Goal: Complete application form

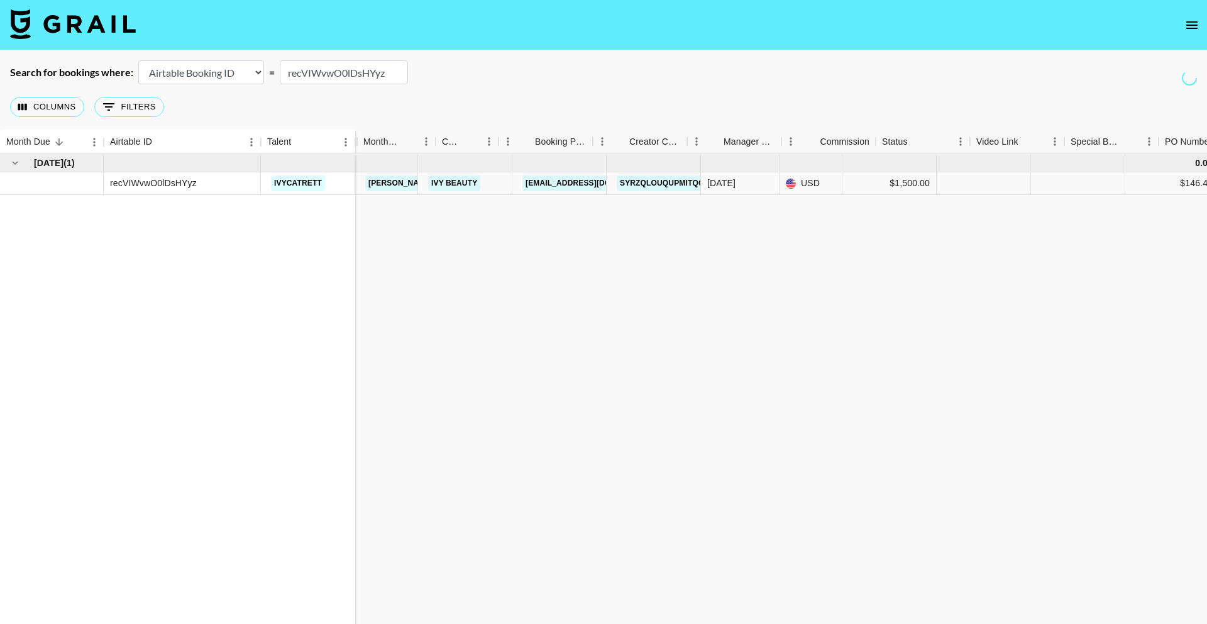
scroll to position [0, 344]
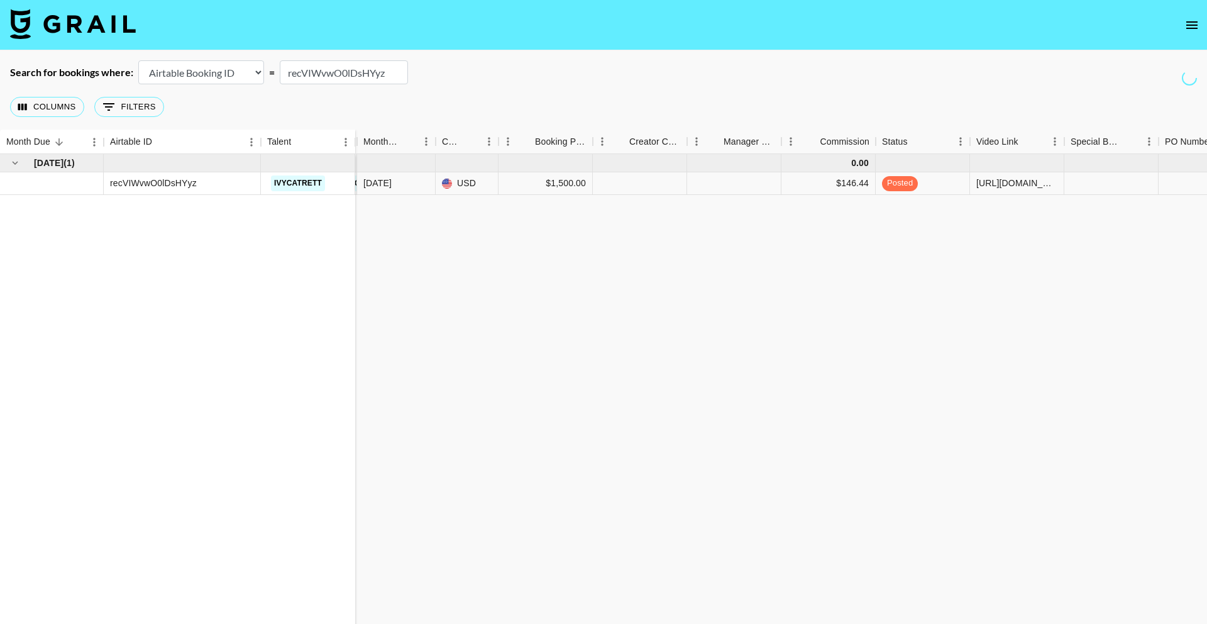
click at [377, 82] on input "recVIWvwO0lDsHYyz" at bounding box center [344, 72] width 128 height 24
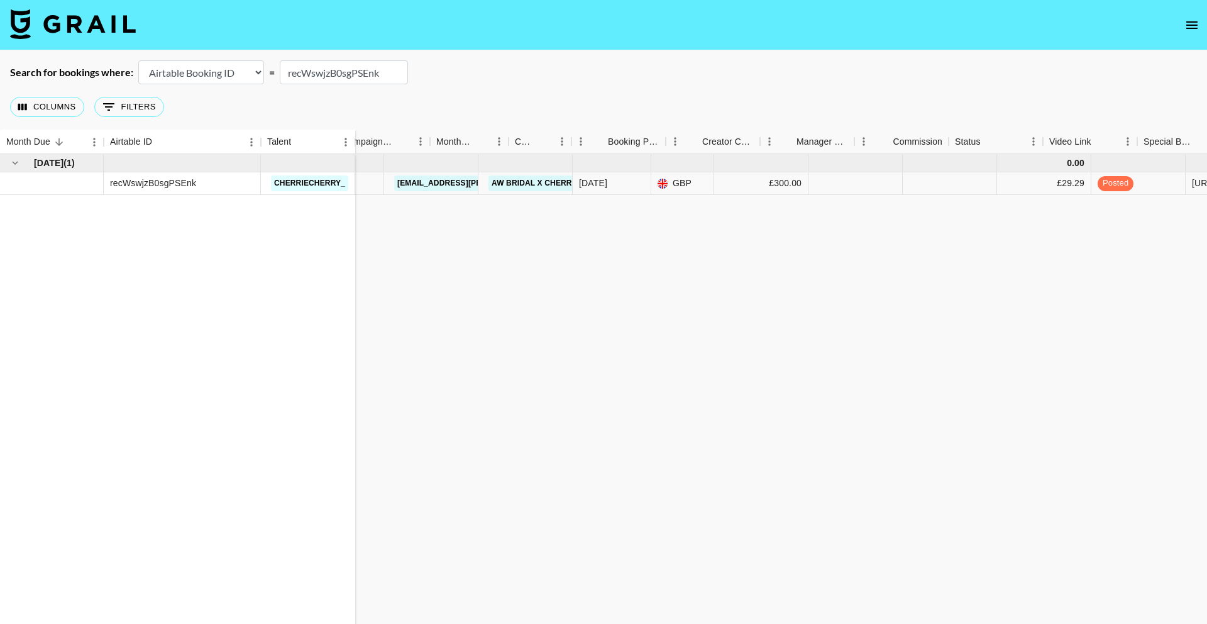
scroll to position [0, 0]
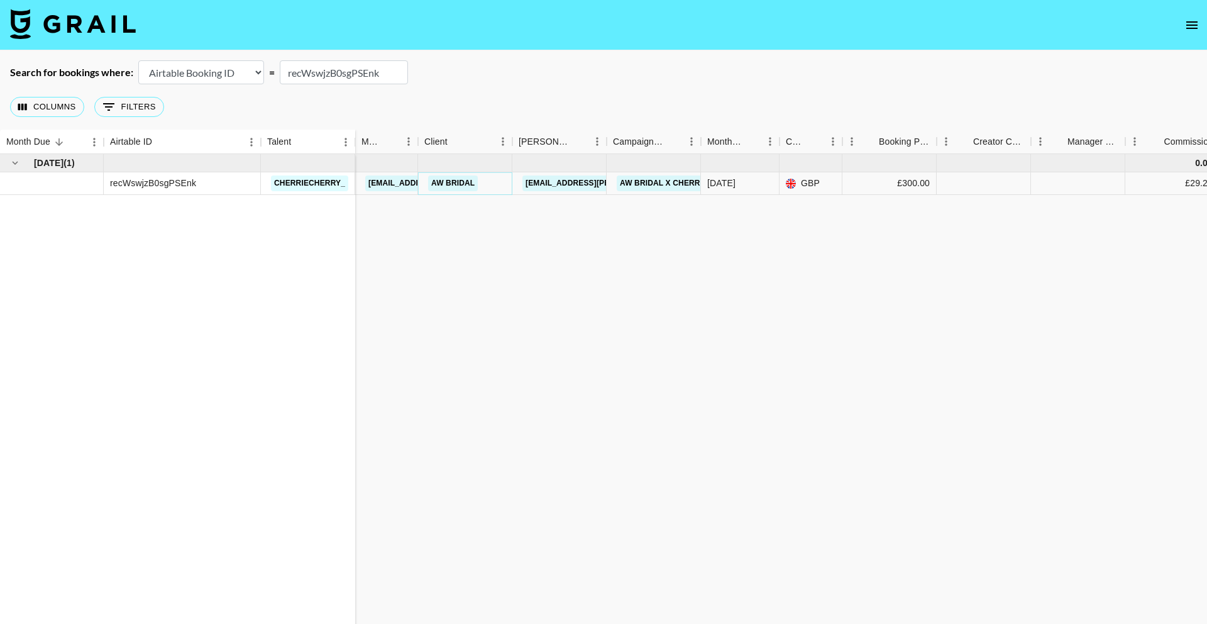
click at [443, 184] on link "AW Bridal" at bounding box center [453, 183] width 50 height 16
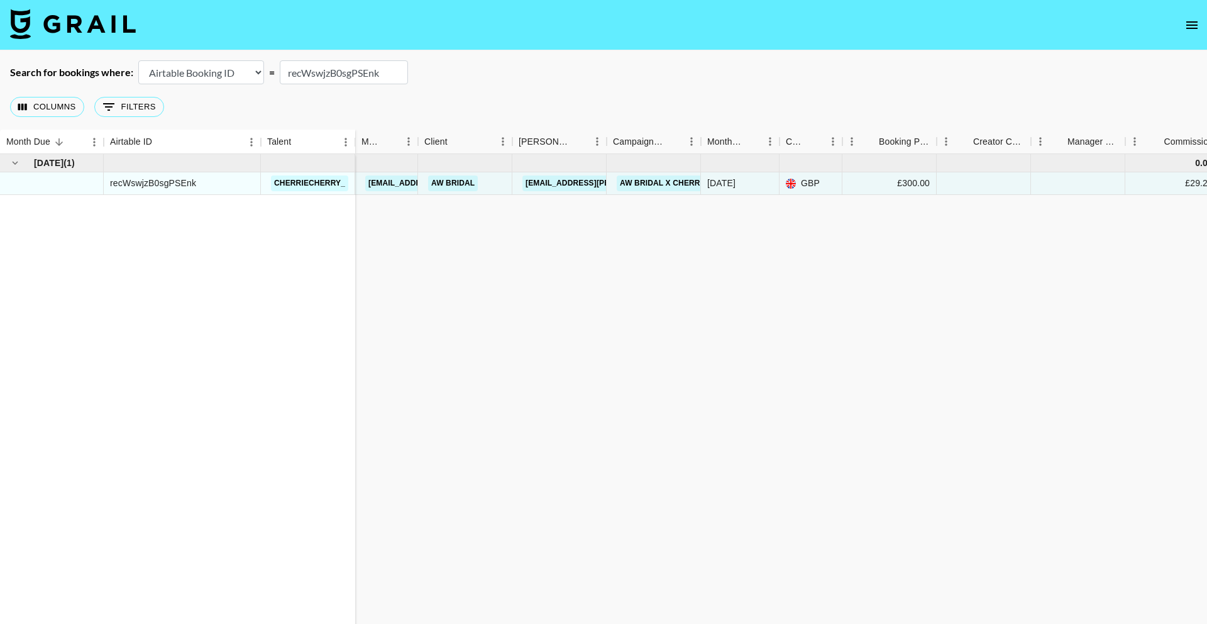
click at [350, 62] on input "recWswjzB0sgPSEnk" at bounding box center [344, 72] width 128 height 24
paste input "dC2Im4oVq3o7XJ"
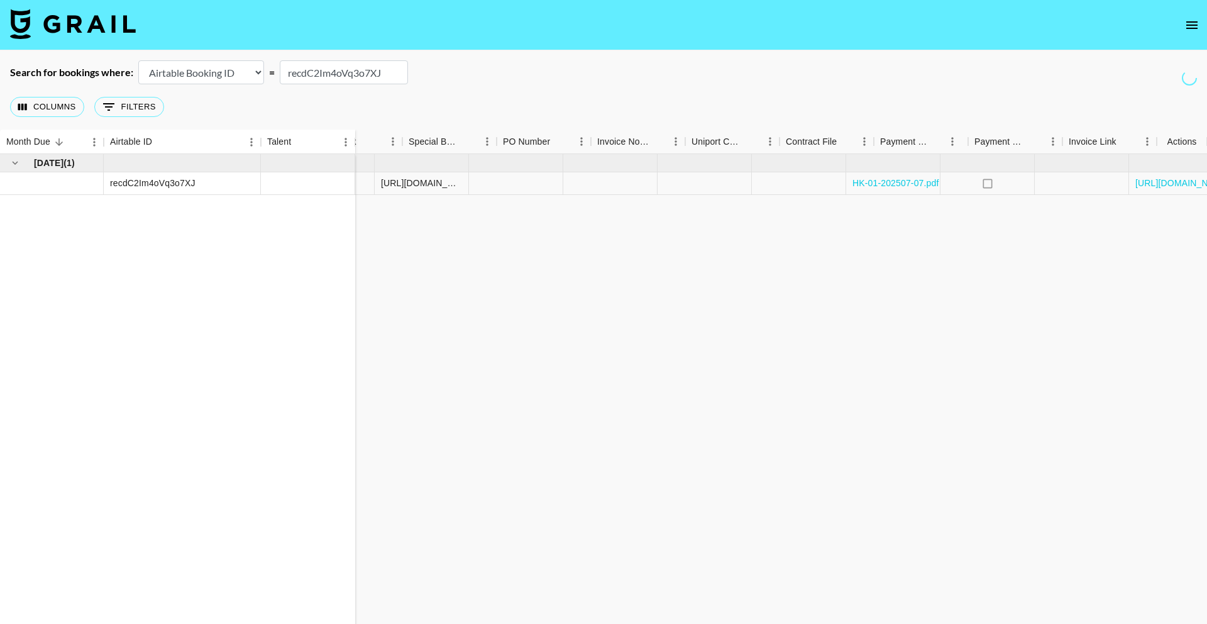
scroll to position [0, 1006]
type input "recdC2Im4oVq3o7XJ"
click at [1107, 177] on link "[URL][DOMAIN_NAME]" at bounding box center [1116, 183] width 95 height 13
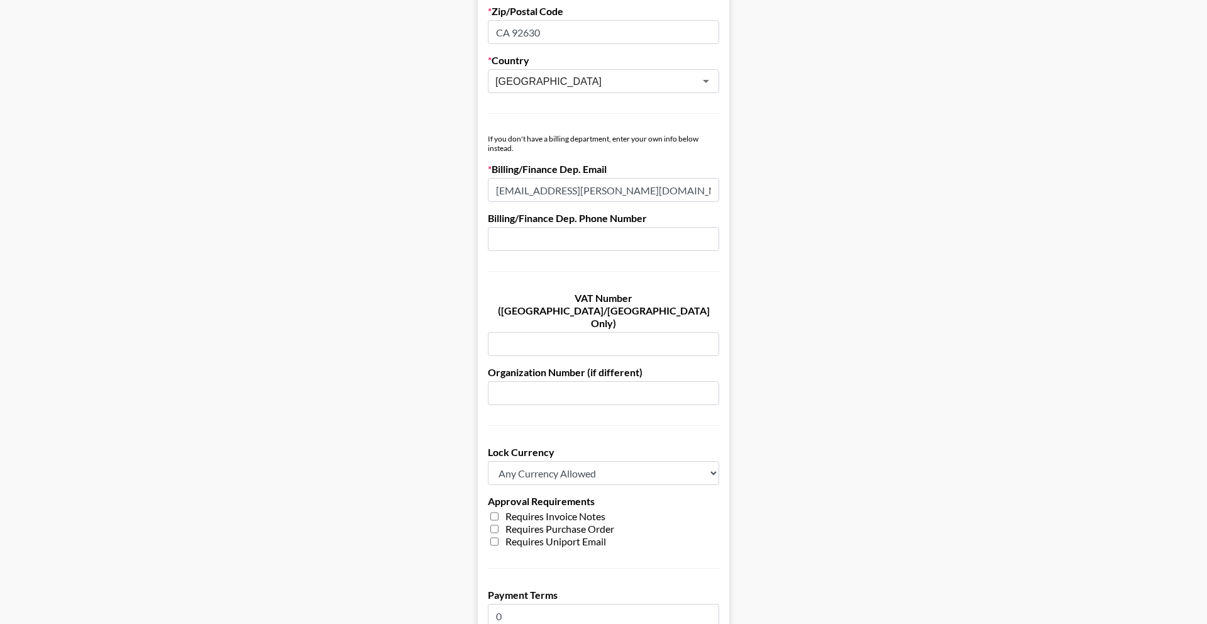
scroll to position [563, 0]
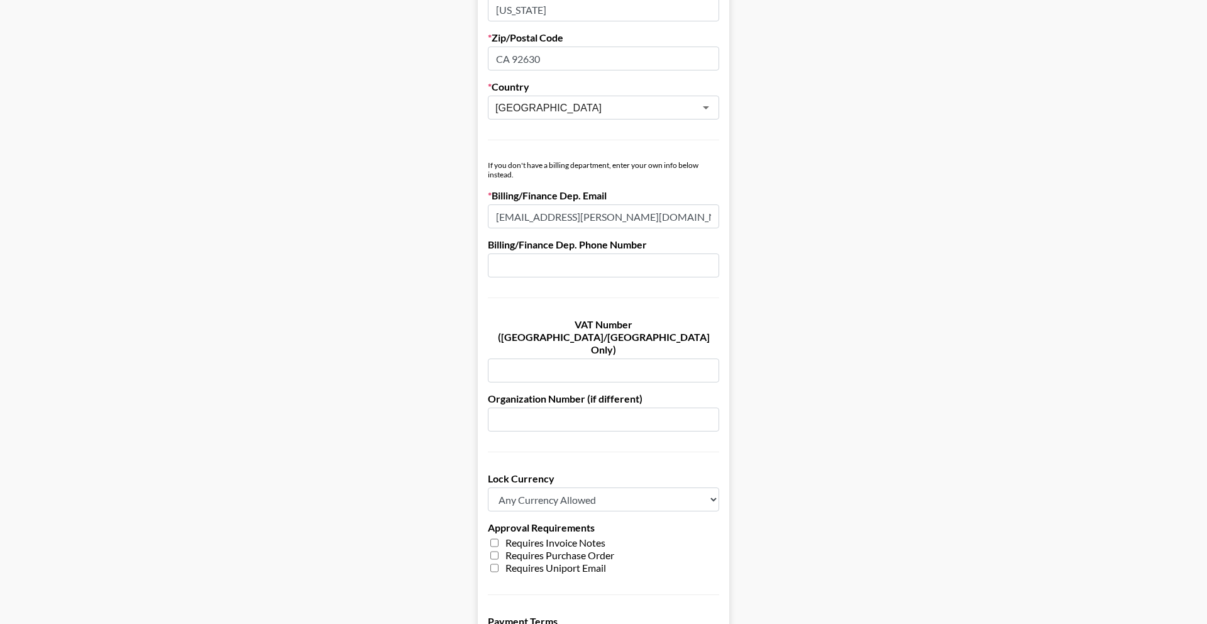
drag, startPoint x: 511, startPoint y: 60, endPoint x: 476, endPoint y: 63, distance: 35.4
click at [472, 62] on main "Send New Client Form to Client Copy Link to Client Form Company Name AW Bridal …" at bounding box center [603, 167] width 1187 height 1321
type input "92630"
drag, startPoint x: 904, startPoint y: 329, endPoint x: 878, endPoint y: 342, distance: 29.0
click at [905, 328] on main "Send New Client Form to Client Copy Link to Client Form Company Name AW Bridal …" at bounding box center [603, 167] width 1187 height 1321
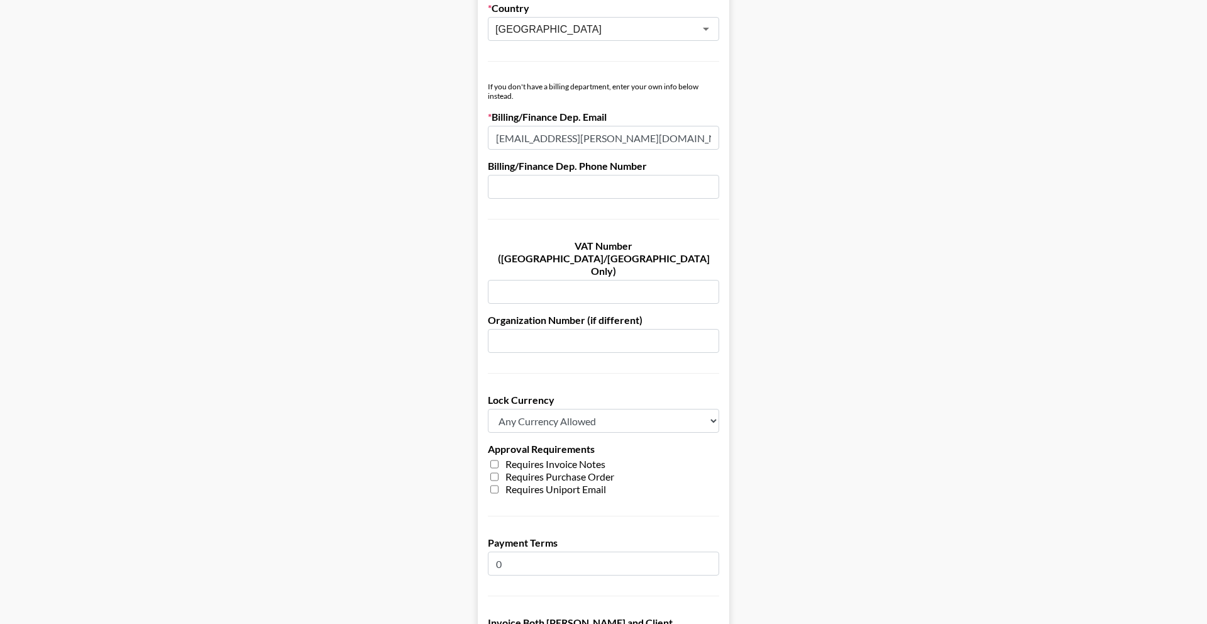
scroll to position [813, 0]
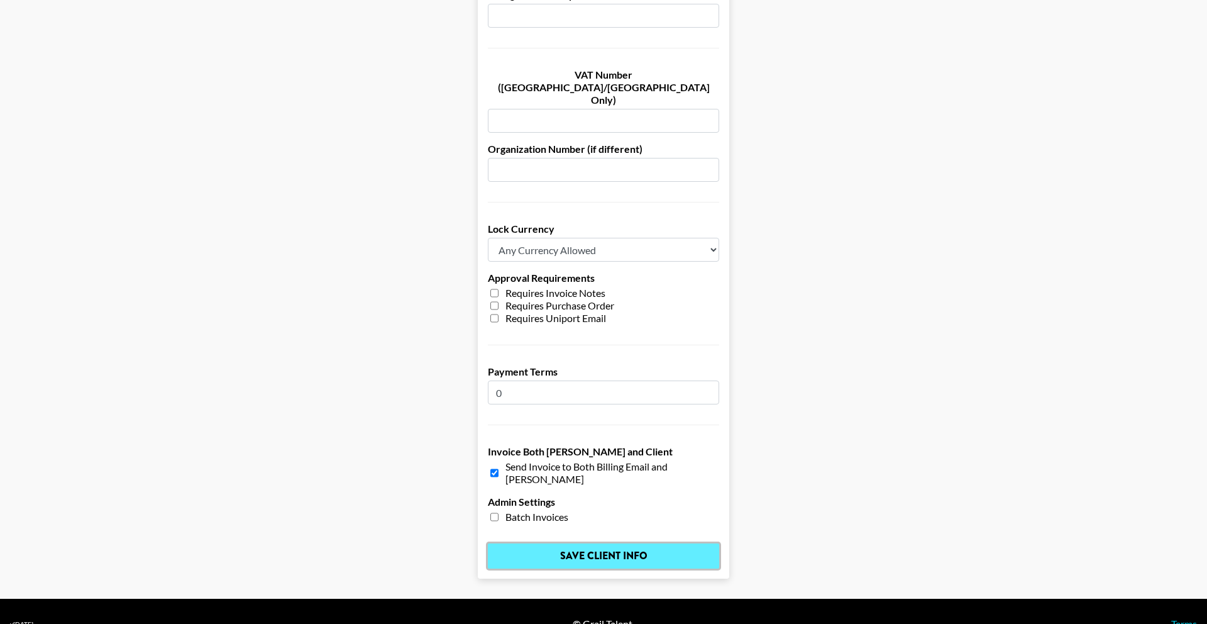
click at [579, 543] on input "Save Client Info" at bounding box center [603, 555] width 231 height 25
